Goal: Find contact information: Find contact information

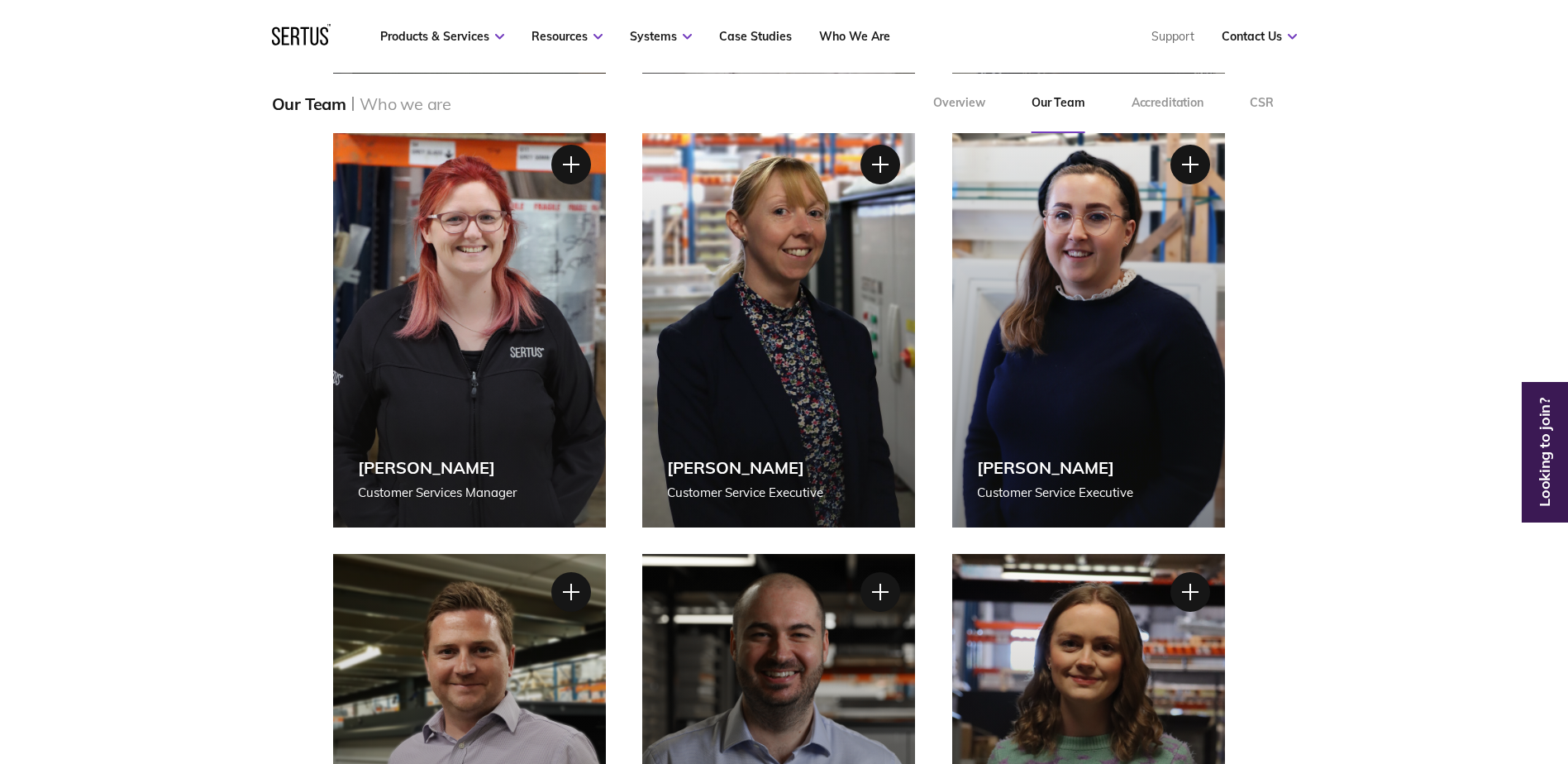
scroll to position [1900, 0]
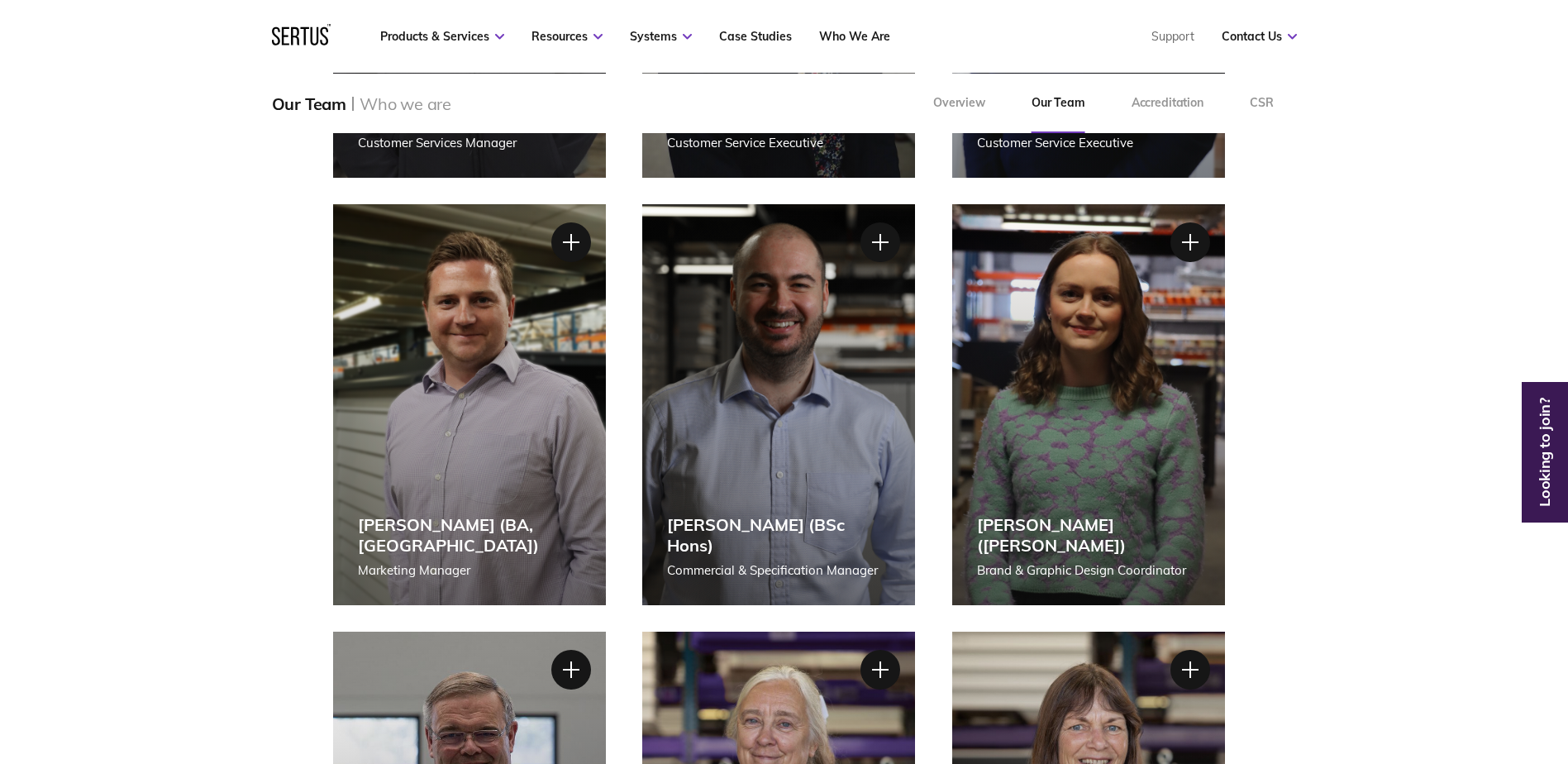
click at [516, 447] on div "Fraser Ruthven (BA, MA) Marketing Manager" at bounding box center [469, 404] width 273 height 401
click at [514, 316] on div "Fraser Ruthven (BA, MA) Marketing Manager" at bounding box center [469, 404] width 273 height 401
click at [570, 247] on div at bounding box center [570, 242] width 41 height 41
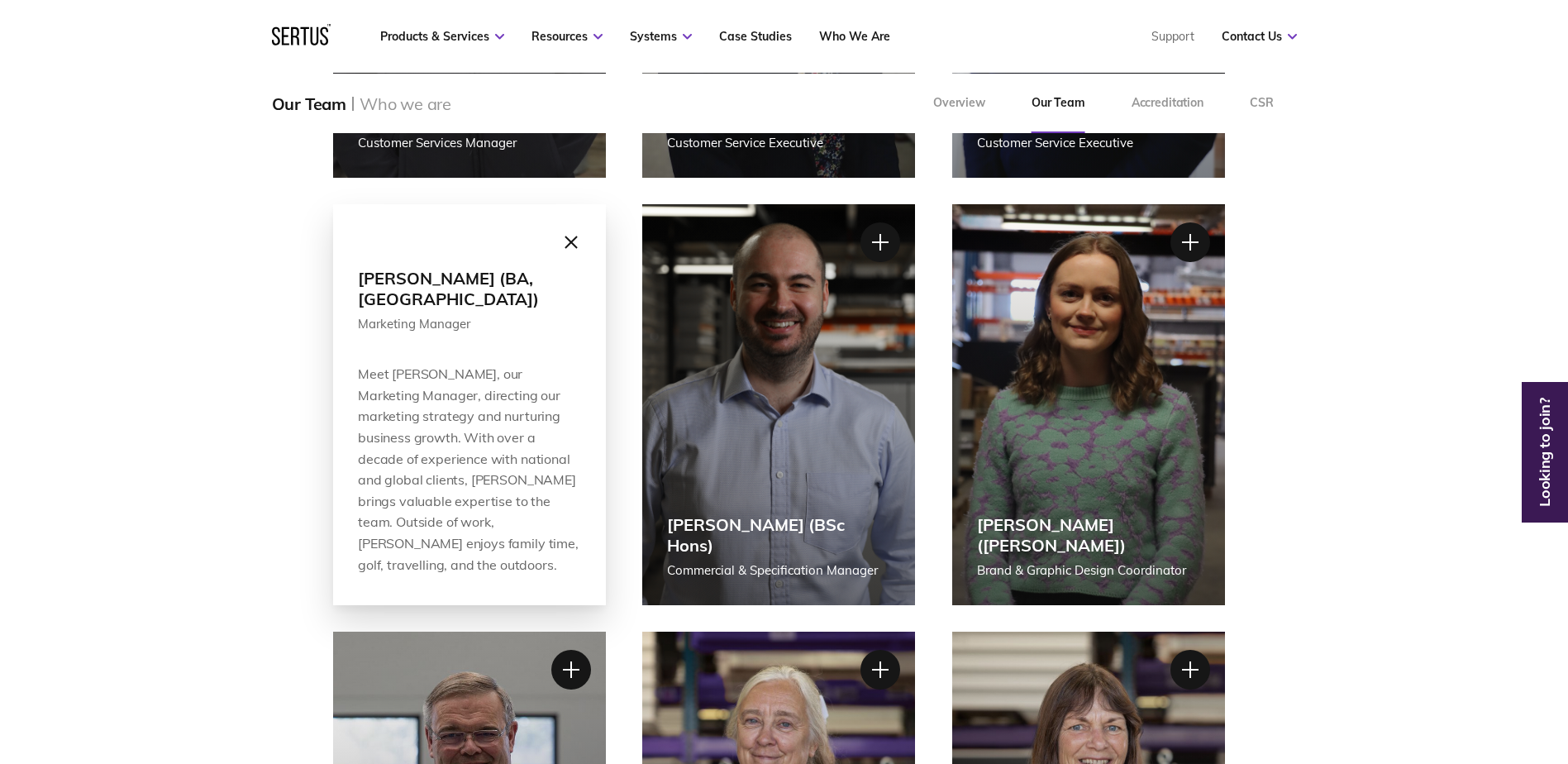
click at [204, 354] on div "Shane White Managing Director Shane White Managing Director Shane, our MD, lead…" at bounding box center [784, 404] width 1568 height 3820
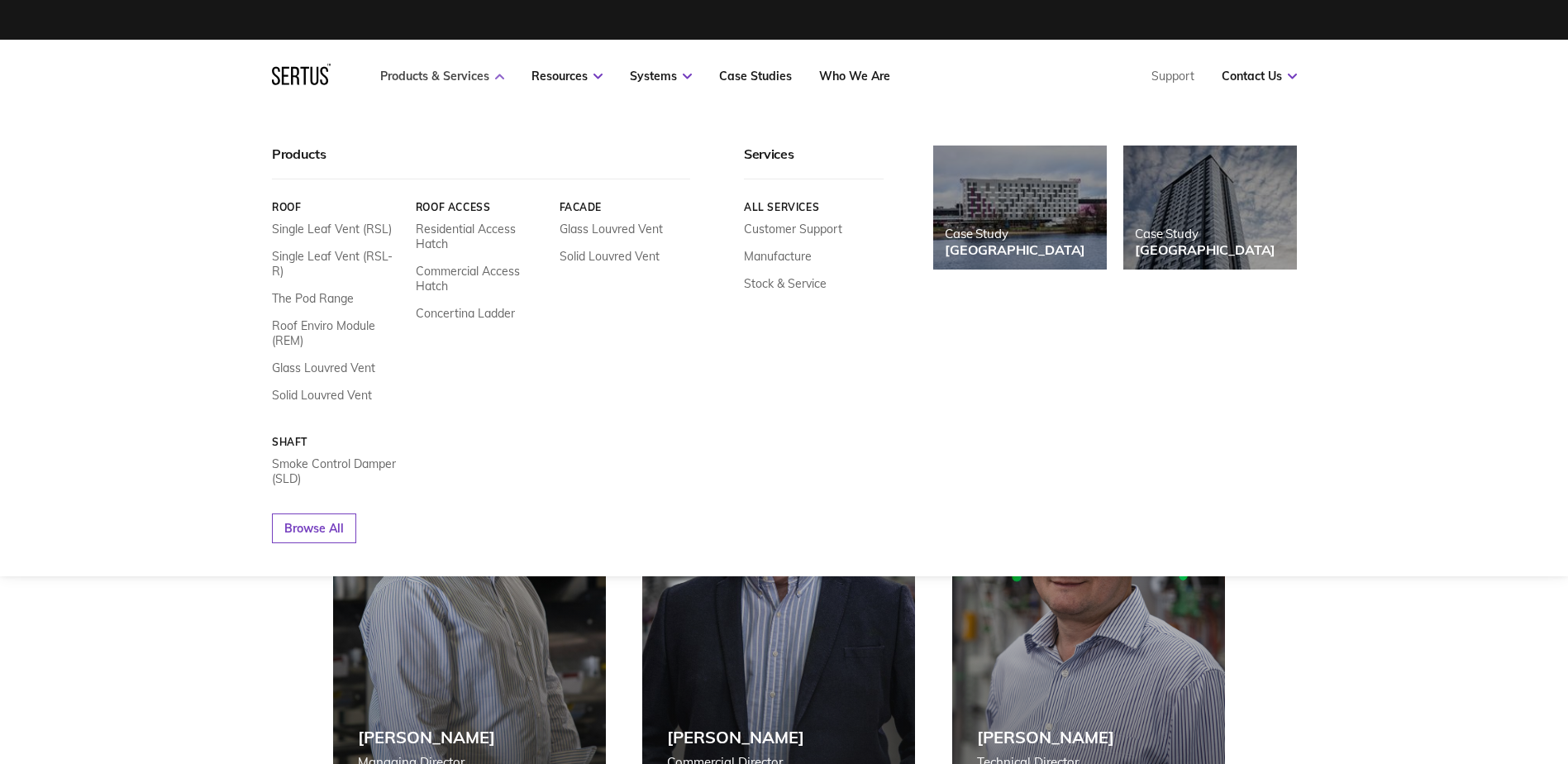
click at [435, 72] on link "Products & Services" at bounding box center [442, 76] width 124 height 15
